Goal: Navigation & Orientation: Find specific page/section

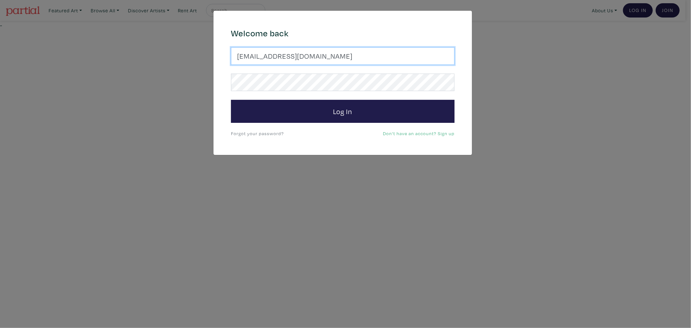
click at [277, 56] on input "gulayalpayart@gmail.com" at bounding box center [342, 55] width 223 height 17
type input "hknkmsk@gmail.com"
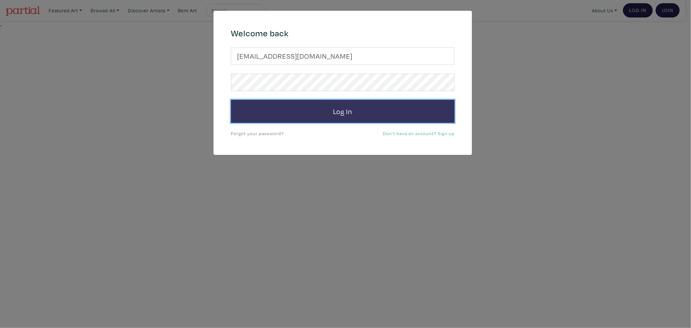
click at [276, 111] on button "Log In" at bounding box center [342, 111] width 223 height 23
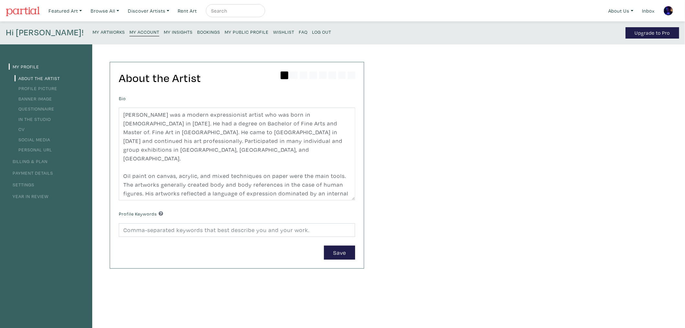
click at [225, 33] on small "My Public Profile" at bounding box center [247, 32] width 44 height 6
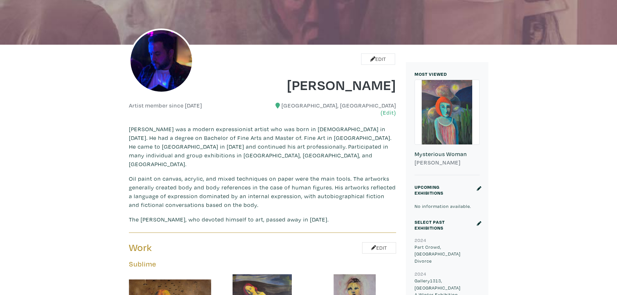
scroll to position [97, 0]
